Goal: Information Seeking & Learning: Learn about a topic

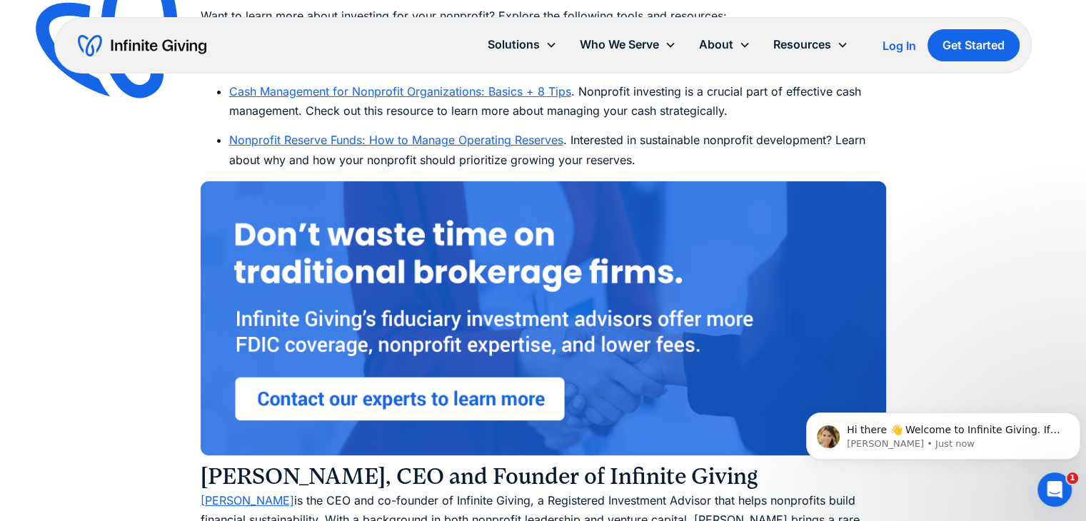
scroll to position [10574, 0]
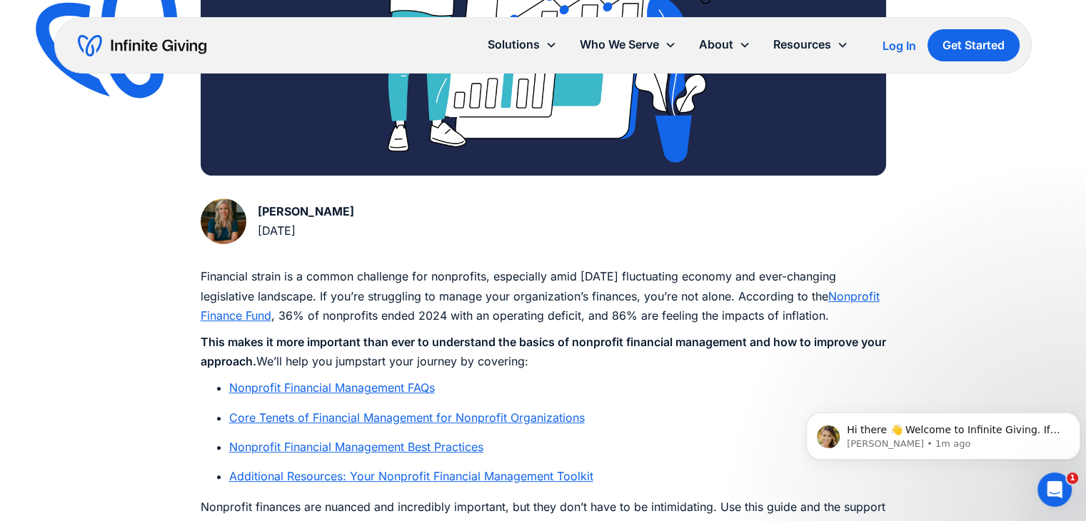
scroll to position [628, 0]
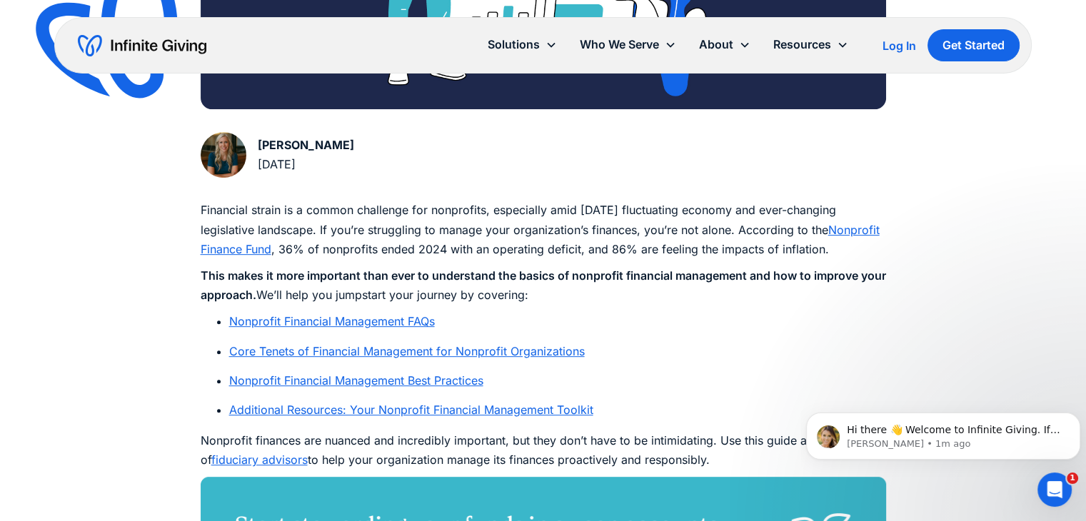
click at [386, 323] on link "Nonprofit Financial Management FAQs" at bounding box center [332, 321] width 206 height 14
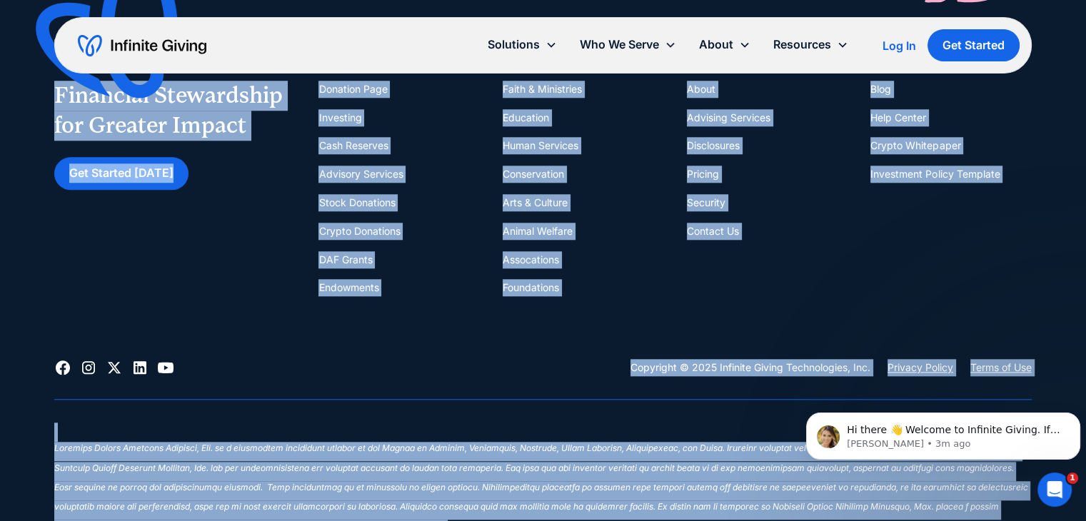
scroll to position [12515, 0]
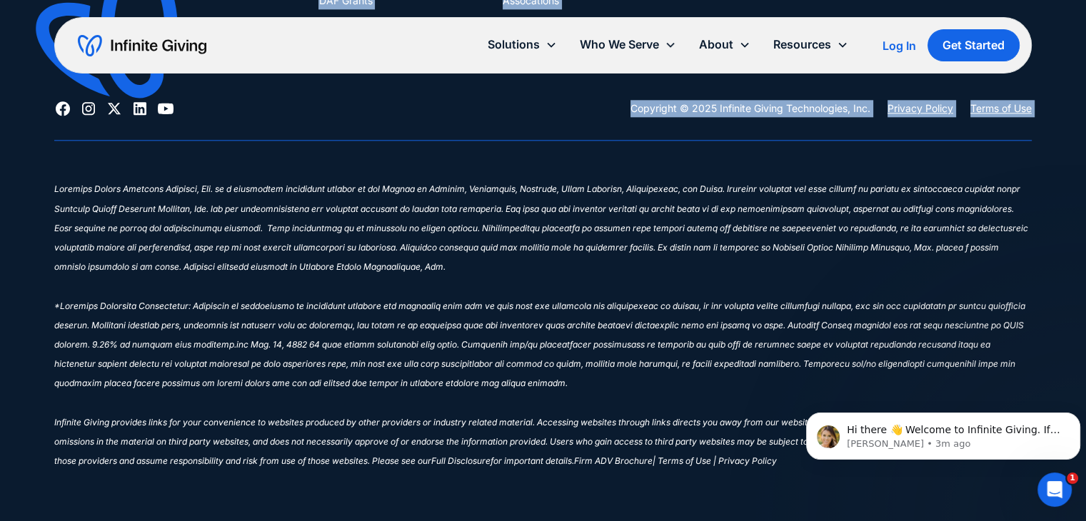
drag, startPoint x: 203, startPoint y: 358, endPoint x: 269, endPoint y: 142, distance: 225.4
copy div "What is Nonprofit Financial Management? Nonprofit financial management is the p…"
